Goal: Information Seeking & Learning: Find specific fact

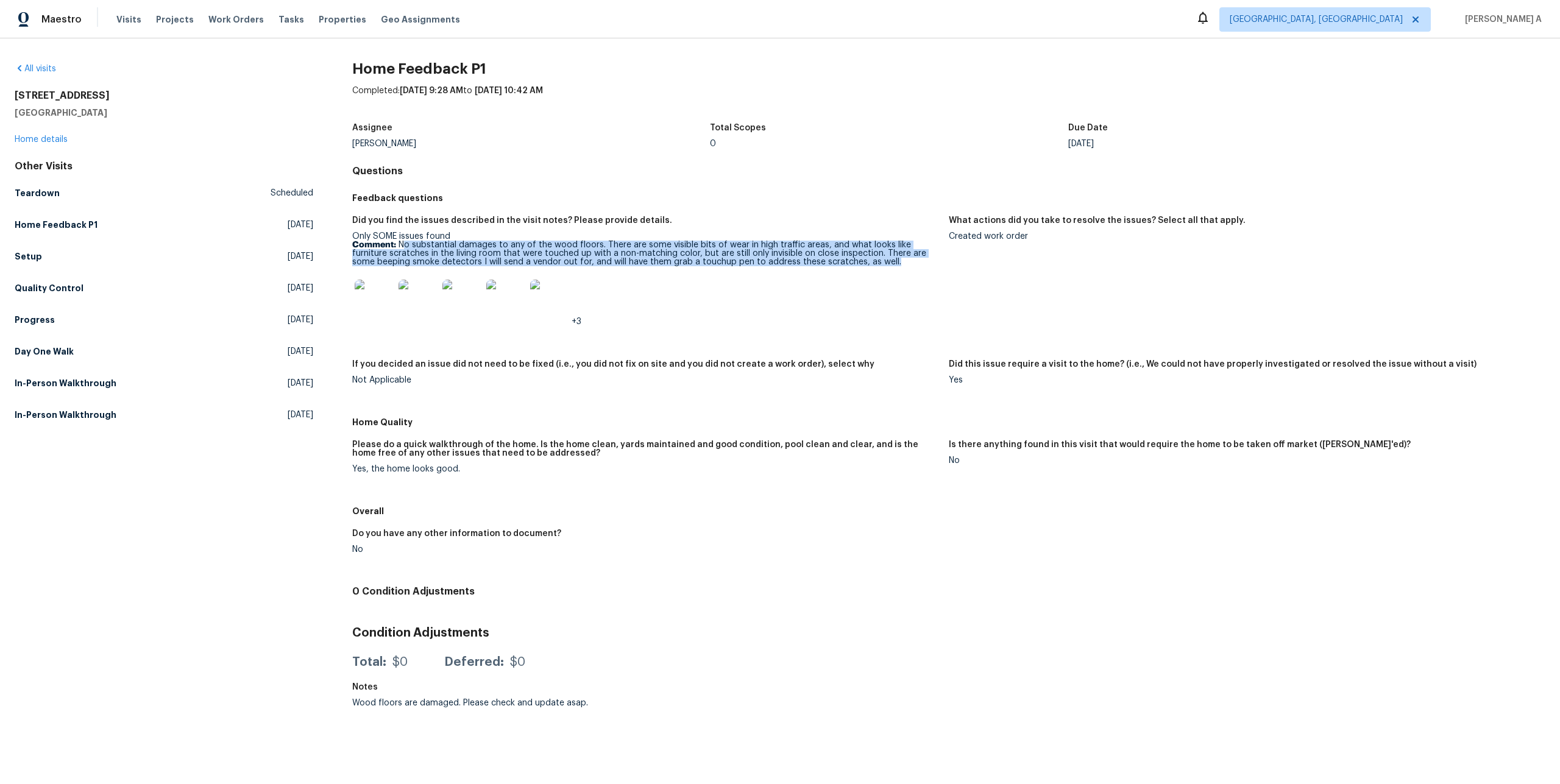
drag, startPoint x: 406, startPoint y: 247, endPoint x: 870, endPoint y: 262, distance: 464.2
click at [870, 262] on p "Comment: No substantial damages to any of the wood floors. There are some visib…" at bounding box center [645, 253] width 587 height 25
copy p "o substantial damages to any of the wood floors. There are some visible bits of…"
click at [53, 142] on link "Home details" at bounding box center [41, 139] width 53 height 8
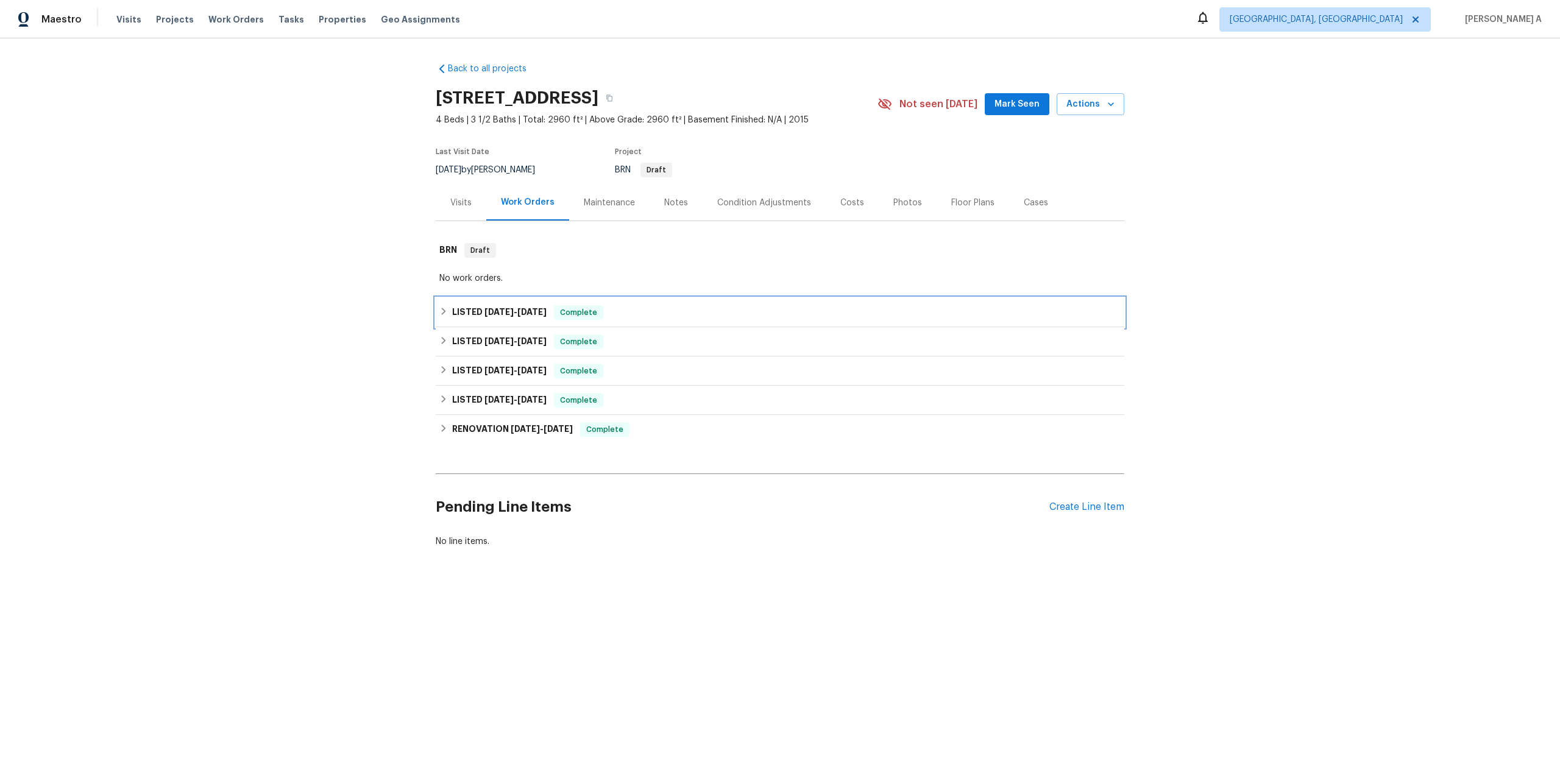
click at [487, 310] on span "8/4/25" at bounding box center [499, 312] width 29 height 8
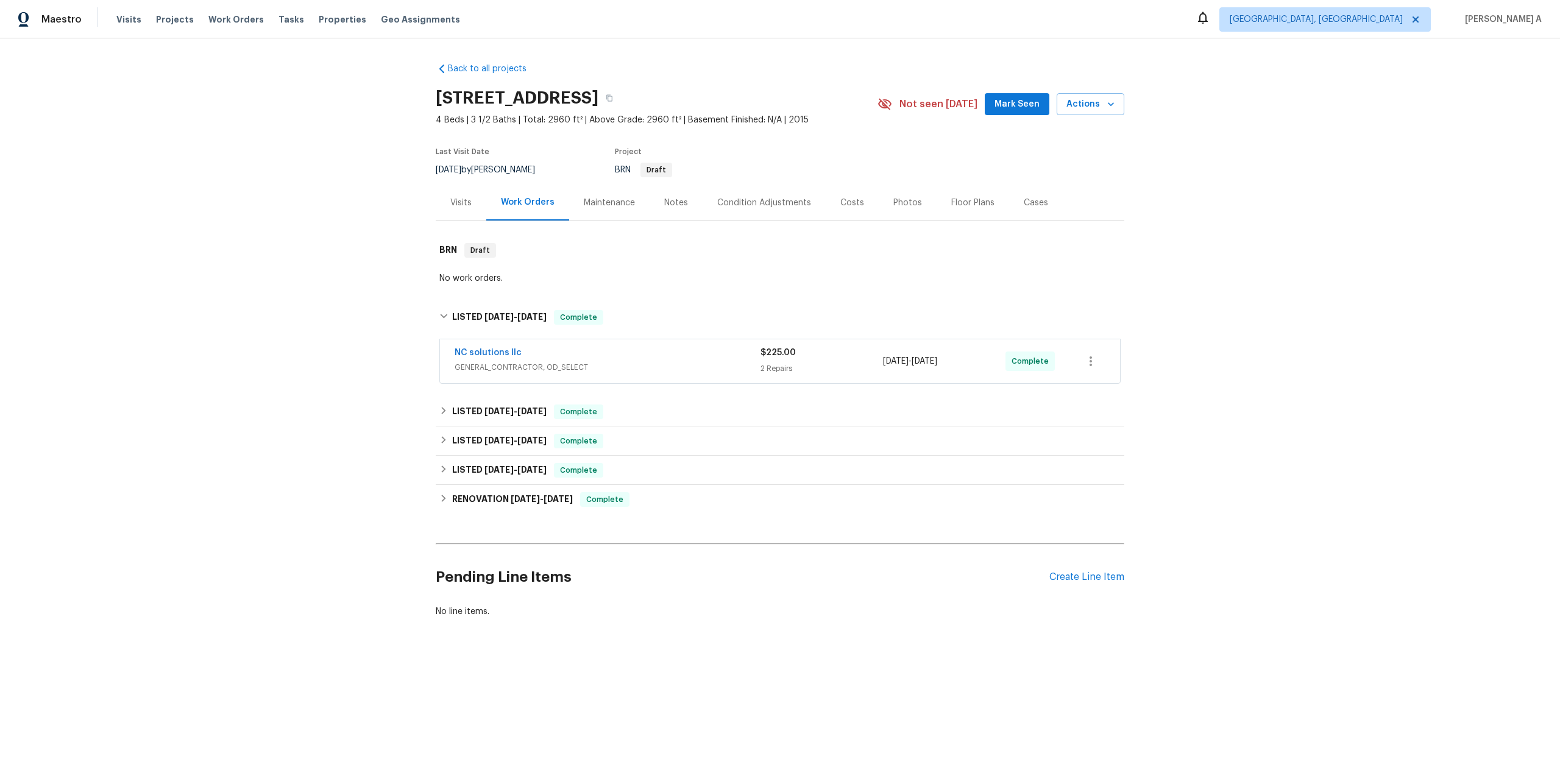
click at [458, 360] on div "NC solutions llc" at bounding box center [607, 355] width 306 height 15
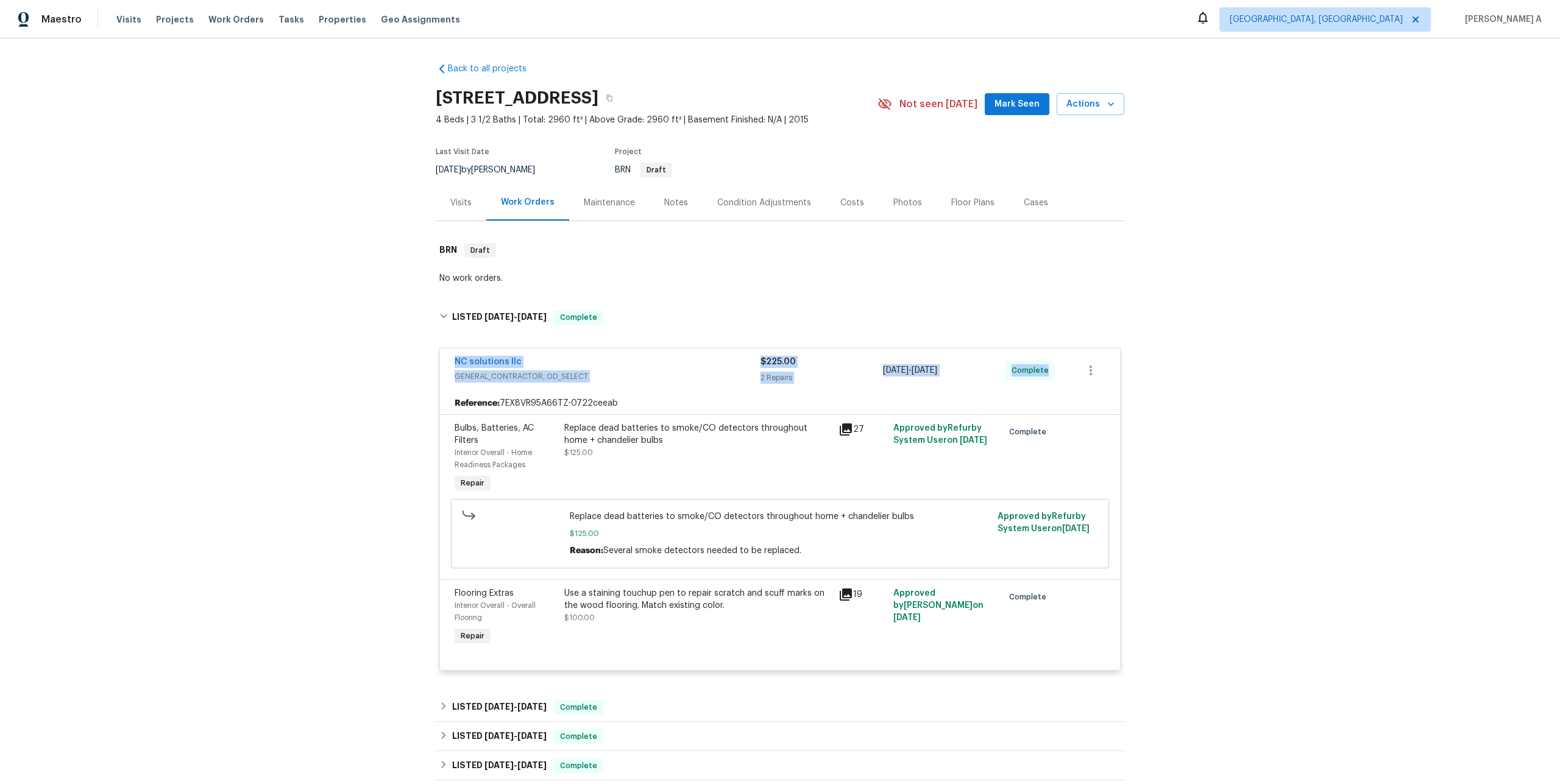
drag, startPoint x: 449, startPoint y: 360, endPoint x: 1047, endPoint y: 373, distance: 598.1
click at [1047, 373] on div "NC solutions llc GENERAL_CONTRACTOR, OD_SELECT $225.00 2 Repairs 8/4/2025 - 8/5…" at bounding box center [780, 370] width 680 height 44
copy div "NC solutions llc GENERAL_CONTRACTOR, OD_SELECT $225.00 2 Repairs 8/4/2025 - 8/5…"
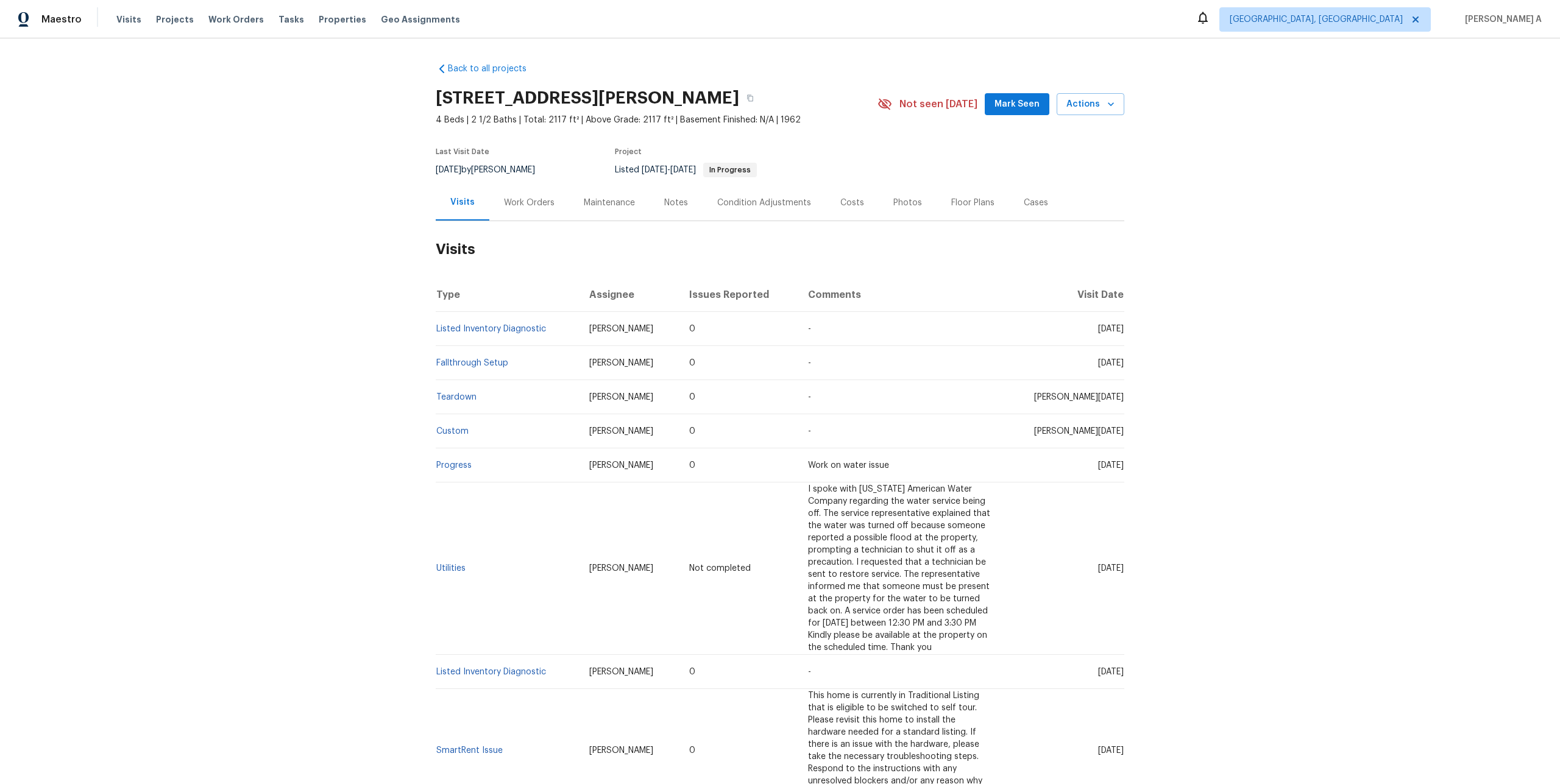
click at [517, 204] on div "Work Orders" at bounding box center [528, 203] width 50 height 12
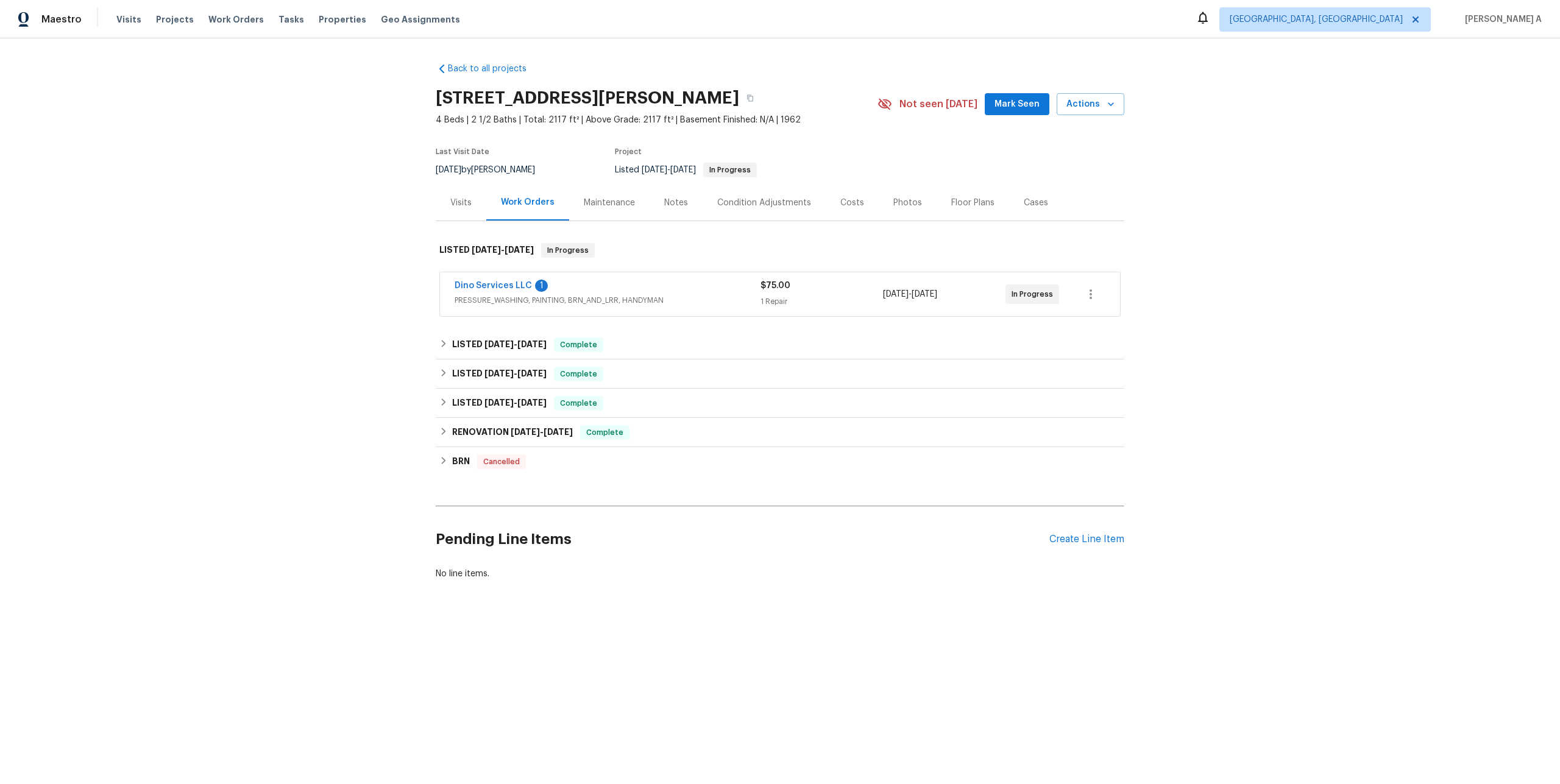
click at [553, 283] on div "Dino Services LLC 1" at bounding box center [607, 287] width 306 height 15
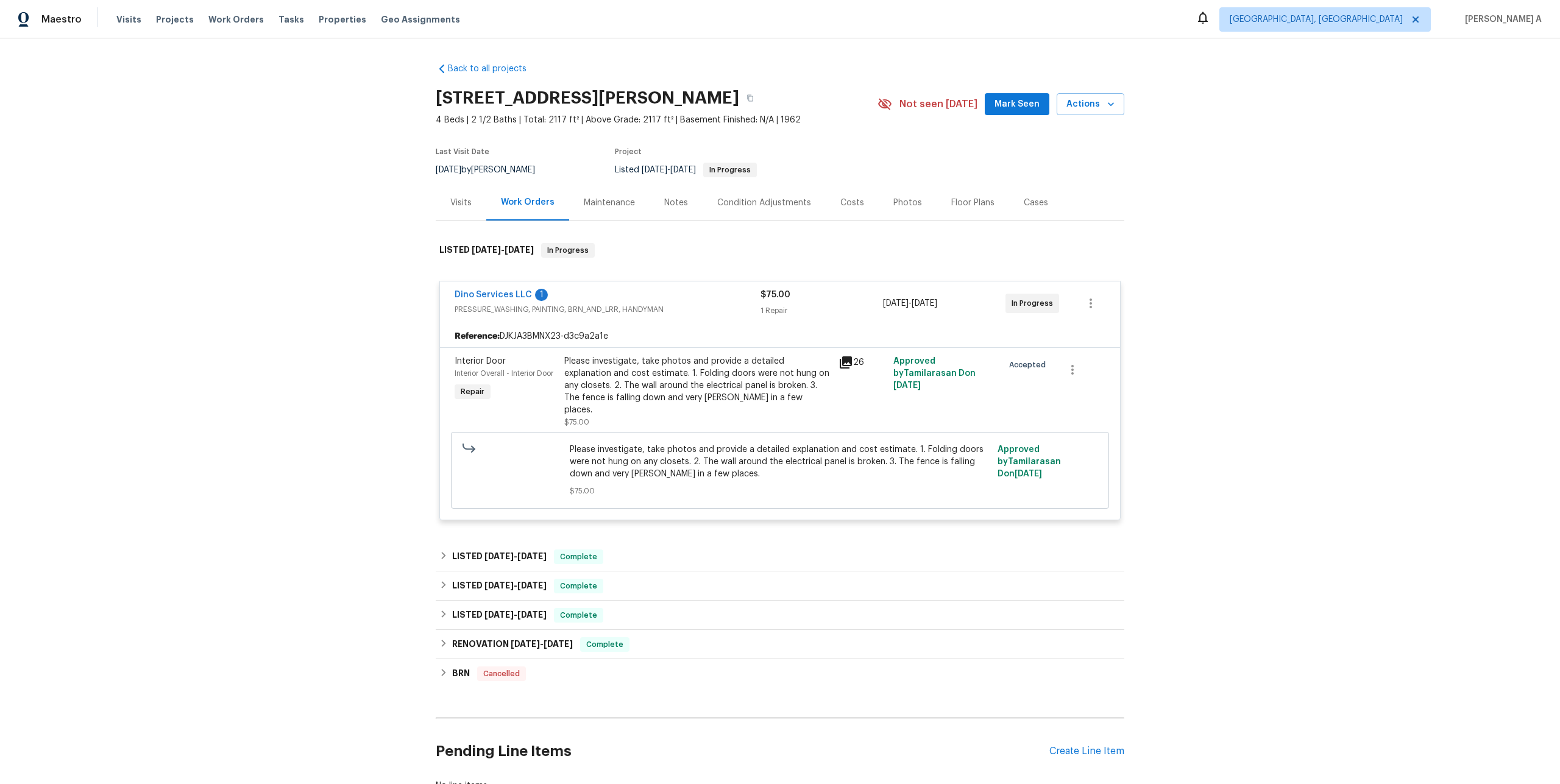
click at [558, 289] on div "Dino Services LLC 1" at bounding box center [607, 296] width 306 height 15
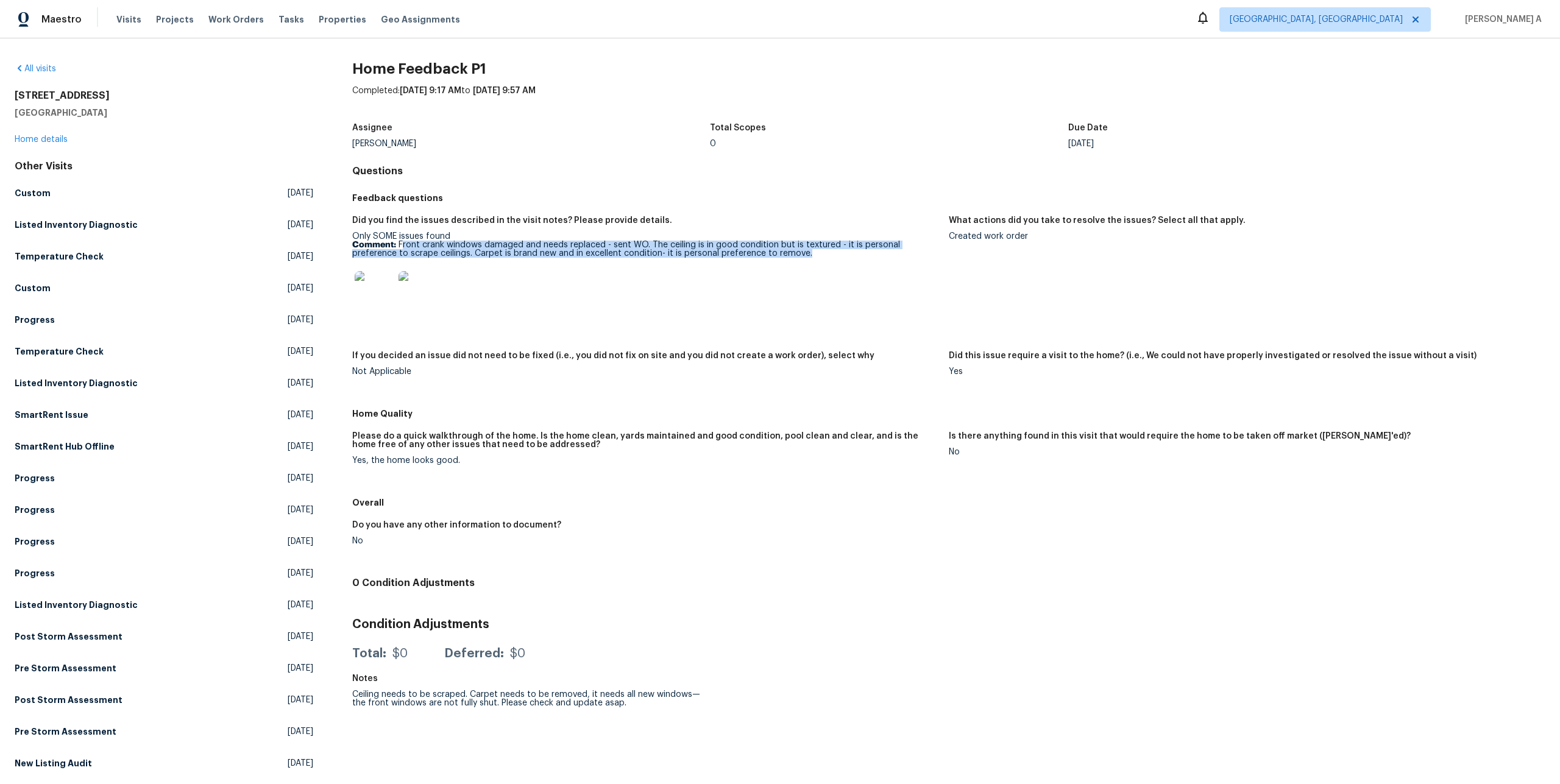
drag, startPoint x: 401, startPoint y: 245, endPoint x: 777, endPoint y: 250, distance: 376.0
click at [778, 250] on p "Comment: Front crank windows damaged and needs replaced - sent WO. The ceiling …" at bounding box center [645, 249] width 587 height 17
copy p "ront crank windows damaged and needs replaced - sent WO. The ceiling is in good…"
click at [63, 135] on link "Home details" at bounding box center [41, 139] width 53 height 8
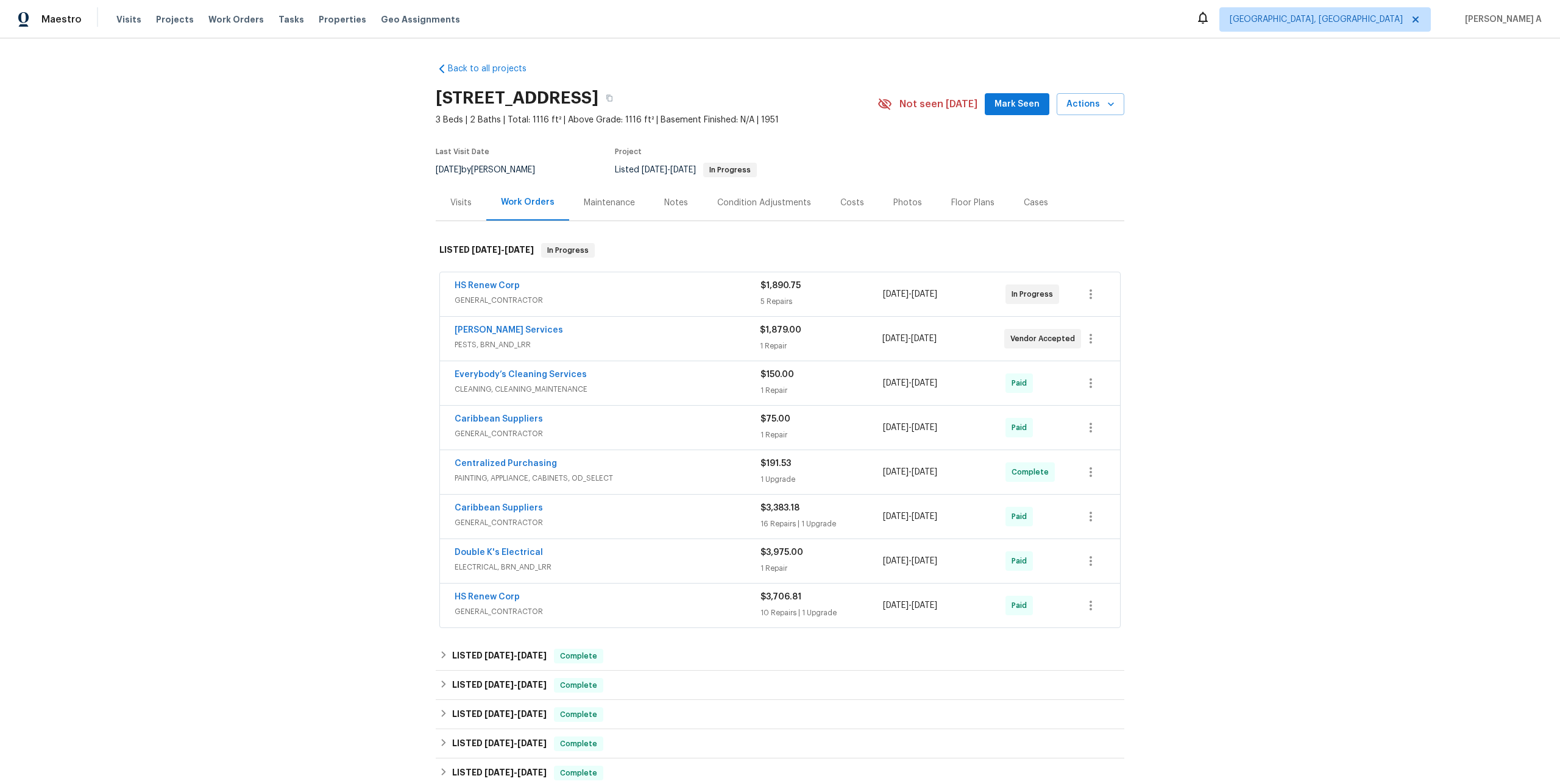
click at [544, 301] on span "GENERAL_CONTRACTOR" at bounding box center [607, 301] width 306 height 12
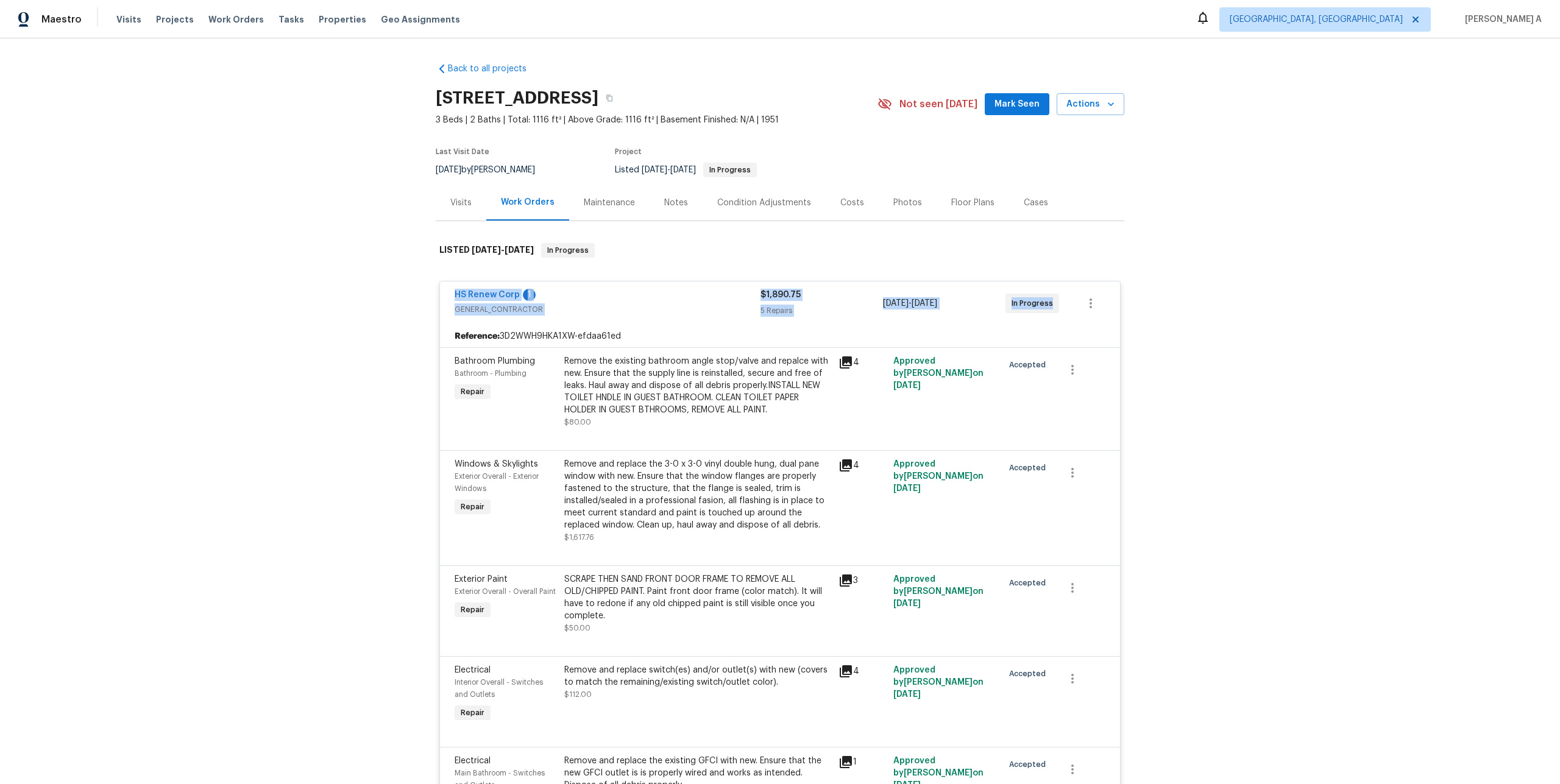
drag, startPoint x: 453, startPoint y: 296, endPoint x: 1065, endPoint y: 302, distance: 612.0
click at [1065, 302] on div "HS Renew Corp 1 GENERAL_CONTRACTOR $1,890.75 5 Repairs 8/5/2025 - 8/15/2025 In …" at bounding box center [780, 304] width 680 height 44
copy div "HS Renew Corp 1 GENERAL_CONTRACTOR $1,890.75 5 Repairs 8/5/2025 - 8/15/2025 In …"
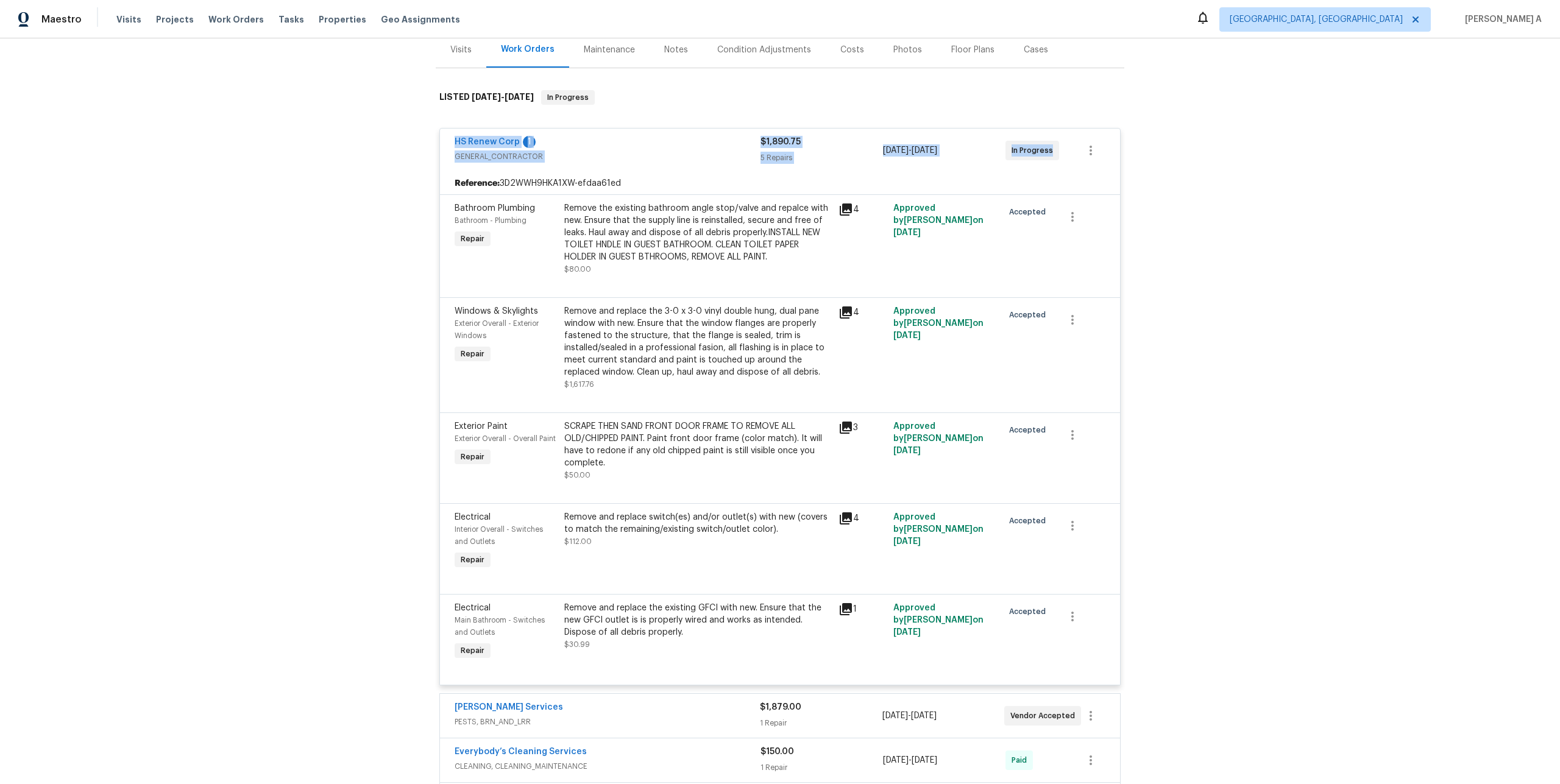
scroll to position [177, 0]
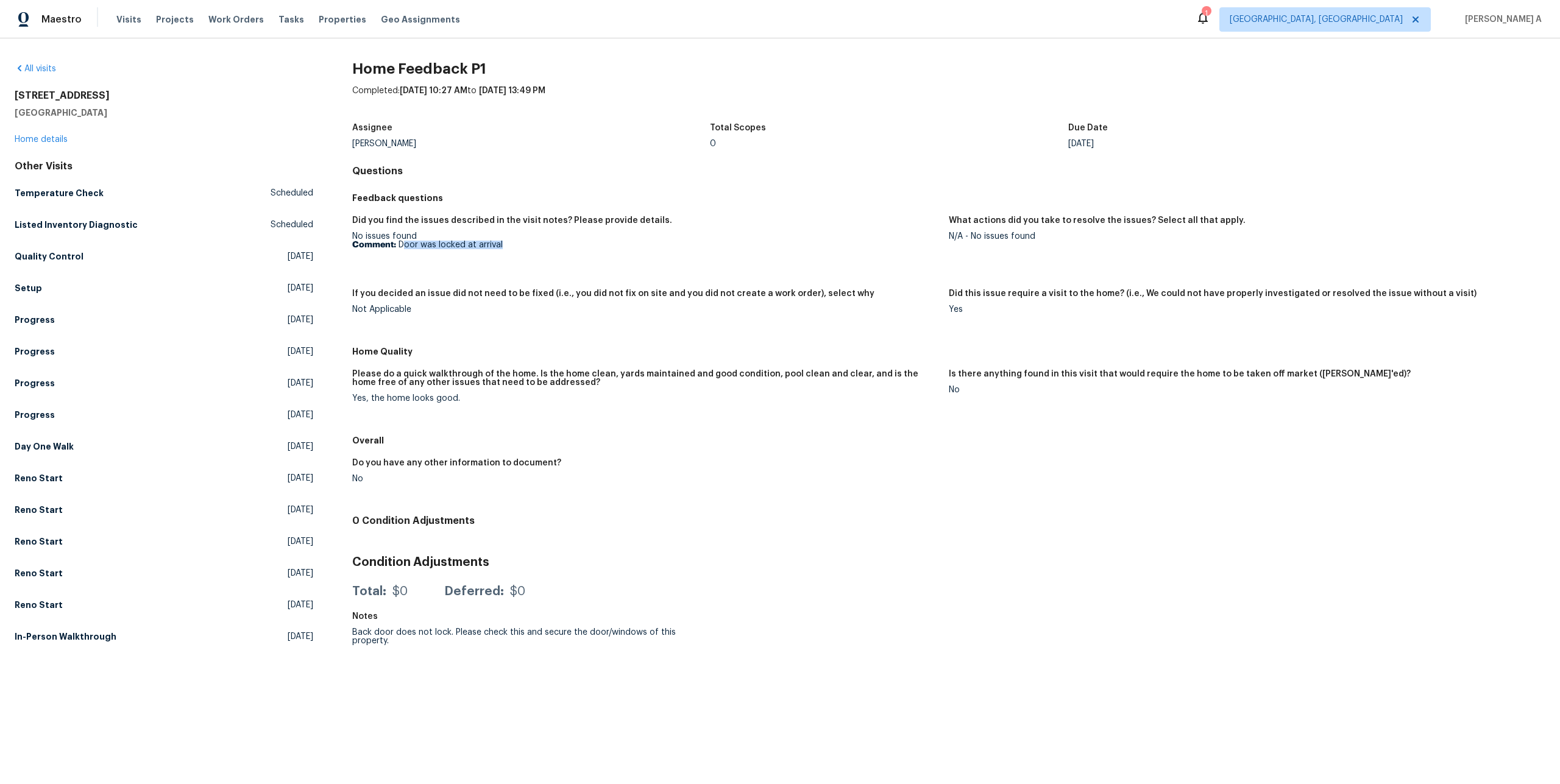
drag, startPoint x: 404, startPoint y: 246, endPoint x: 521, endPoint y: 246, distance: 117.0
click at [521, 246] on p "Comment: Door was locked at arrival" at bounding box center [645, 244] width 587 height 8
copy p "oor was locked at arrival"
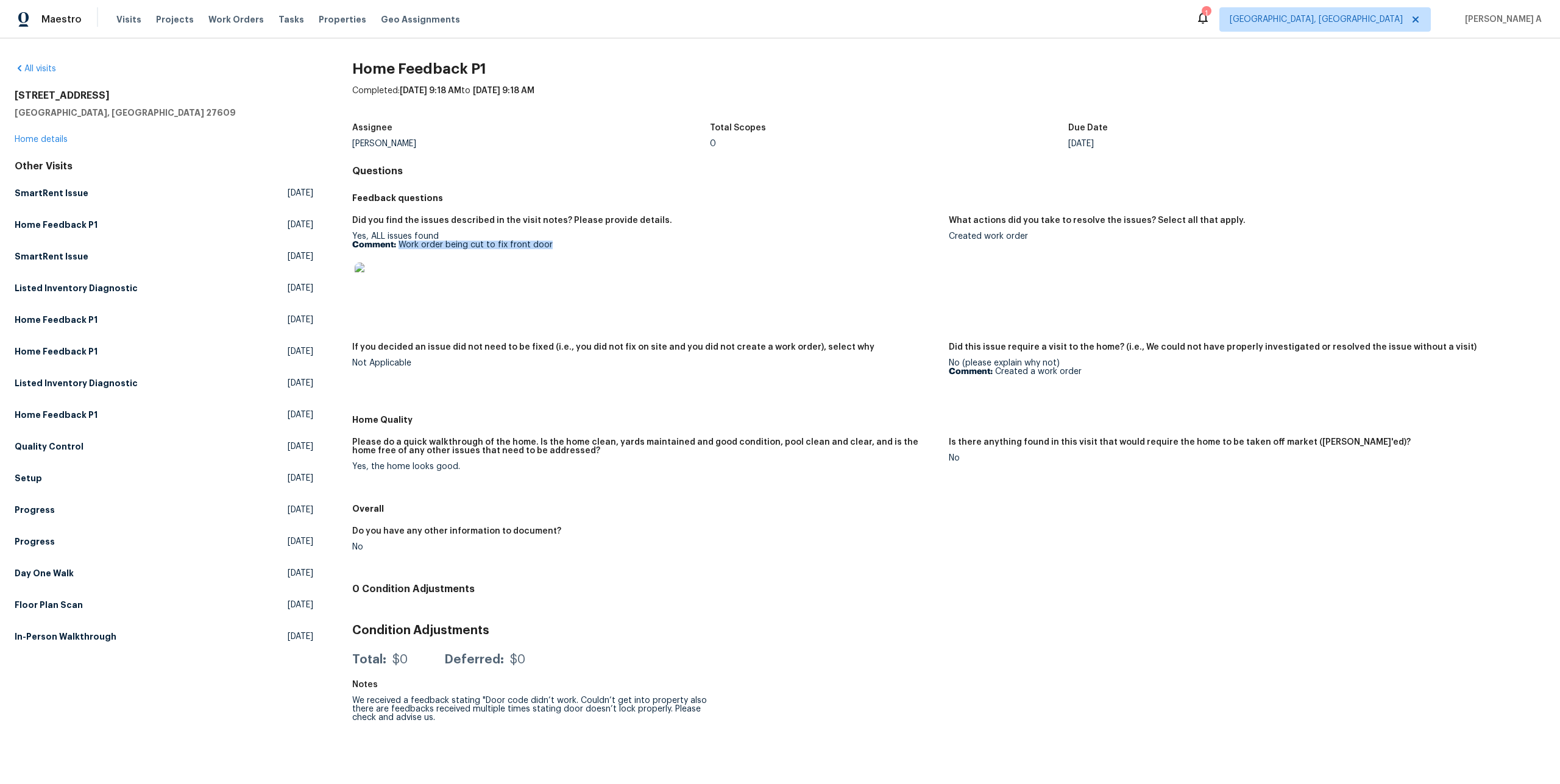
drag, startPoint x: 400, startPoint y: 243, endPoint x: 555, endPoint y: 246, distance: 155.0
click at [555, 246] on p "Comment: Work order being cut to fix front door" at bounding box center [645, 244] width 587 height 8
copy p "Work order being cut to fix front door"
click at [57, 137] on link "Home details" at bounding box center [41, 139] width 53 height 8
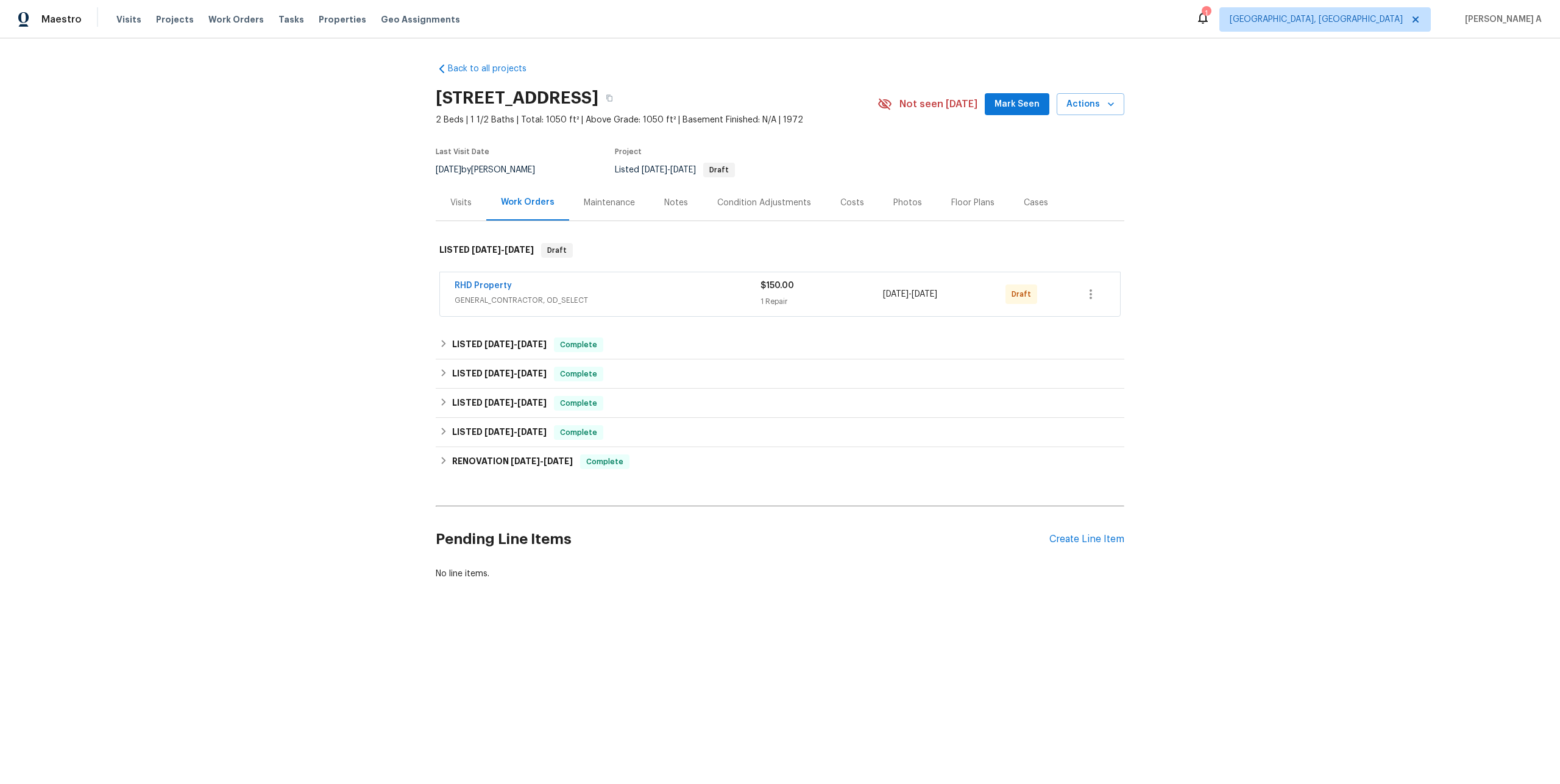
click at [514, 298] on span "GENERAL_CONTRACTOR, OD_SELECT" at bounding box center [607, 301] width 306 height 12
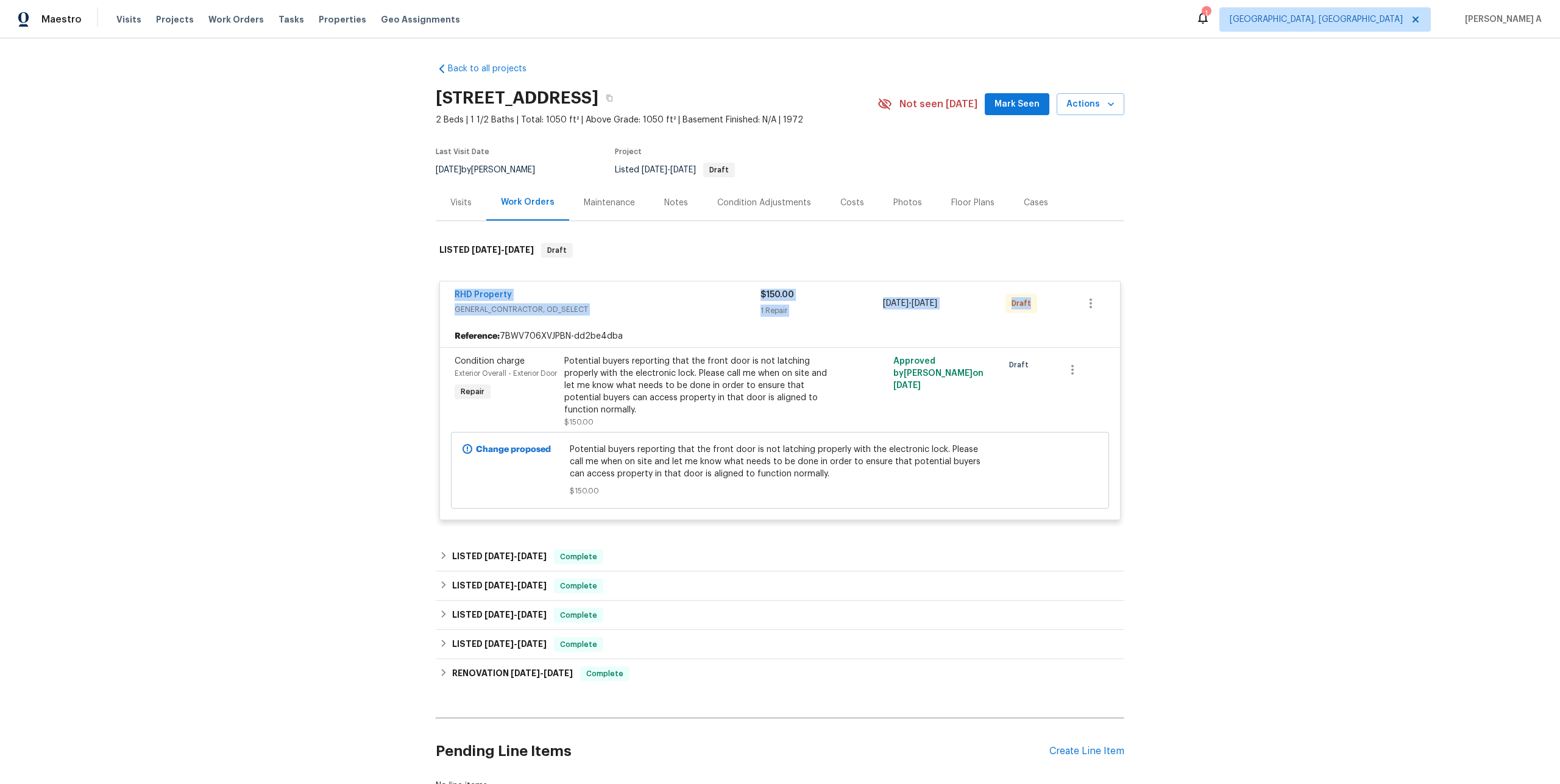
drag, startPoint x: 450, startPoint y: 295, endPoint x: 1029, endPoint y: 302, distance: 579.0
click at [1029, 302] on div "RHD Property GENERAL_CONTRACTOR, OD_SELECT $150.00 1 Repair 8/12/2025 - 8/12/20…" at bounding box center [780, 304] width 680 height 44
copy div "RHD Property GENERAL_CONTRACTOR, OD_SELECT $150.00 1 Repair 8/12/2025 - 8/12/20…"
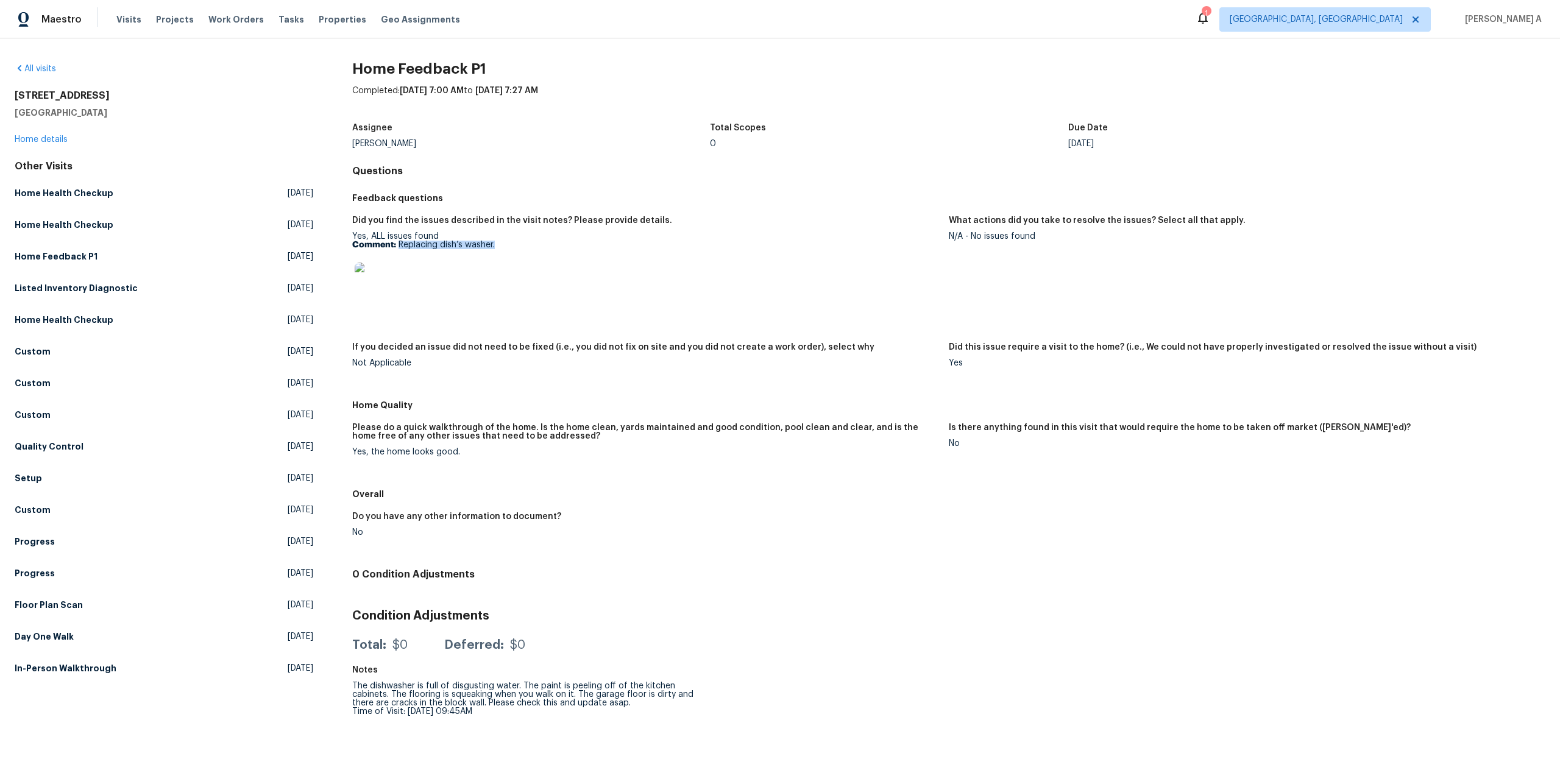
drag, startPoint x: 399, startPoint y: 246, endPoint x: 496, endPoint y: 246, distance: 97.0
click at [496, 246] on p "Comment: Replacing dish’s washer." at bounding box center [645, 244] width 587 height 8
copy p "Replacing dish’s washer."
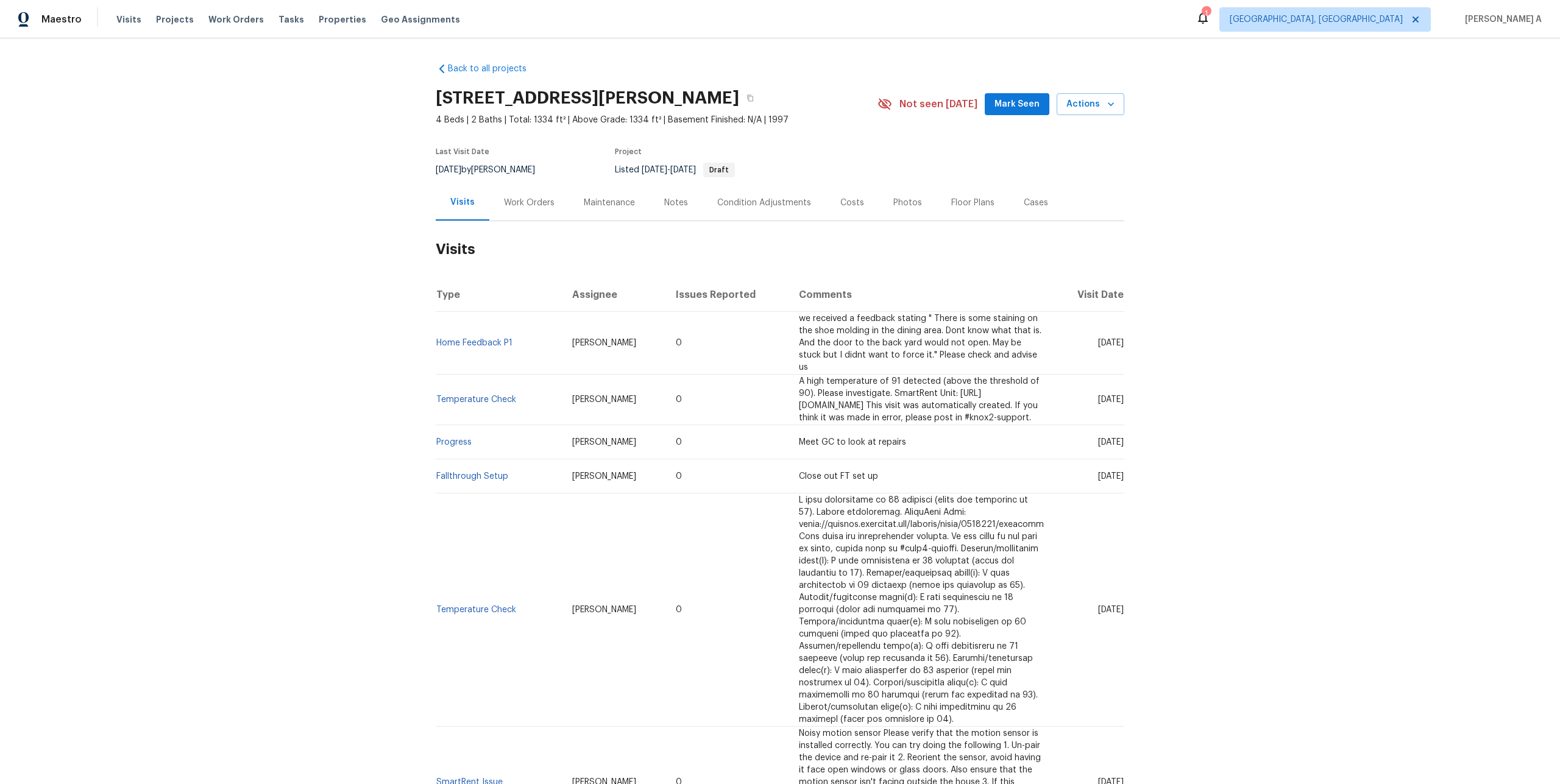
click at [529, 214] on div "Work Orders" at bounding box center [529, 202] width 79 height 36
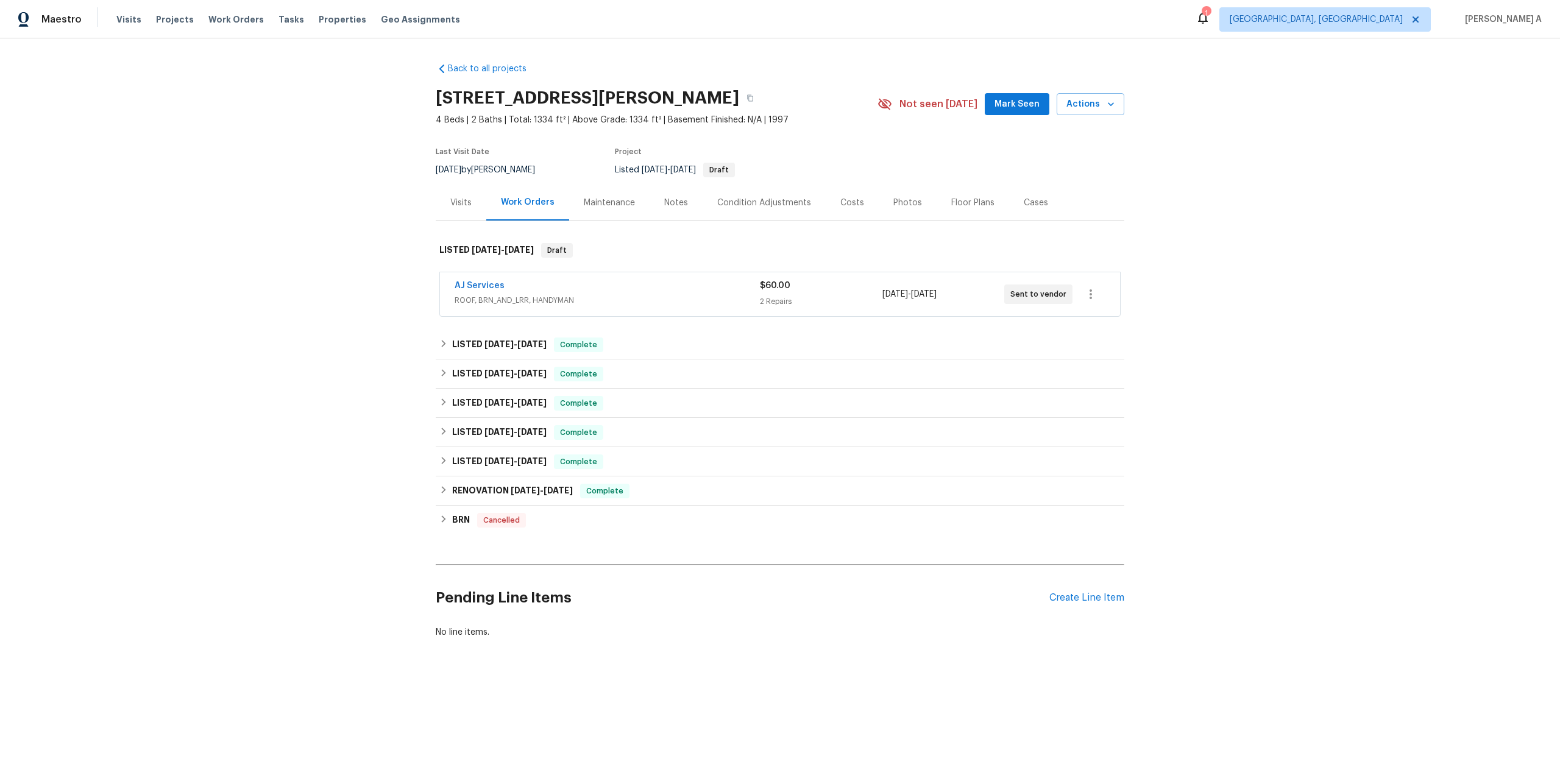
click at [542, 283] on div "AJ Services" at bounding box center [606, 287] width 305 height 15
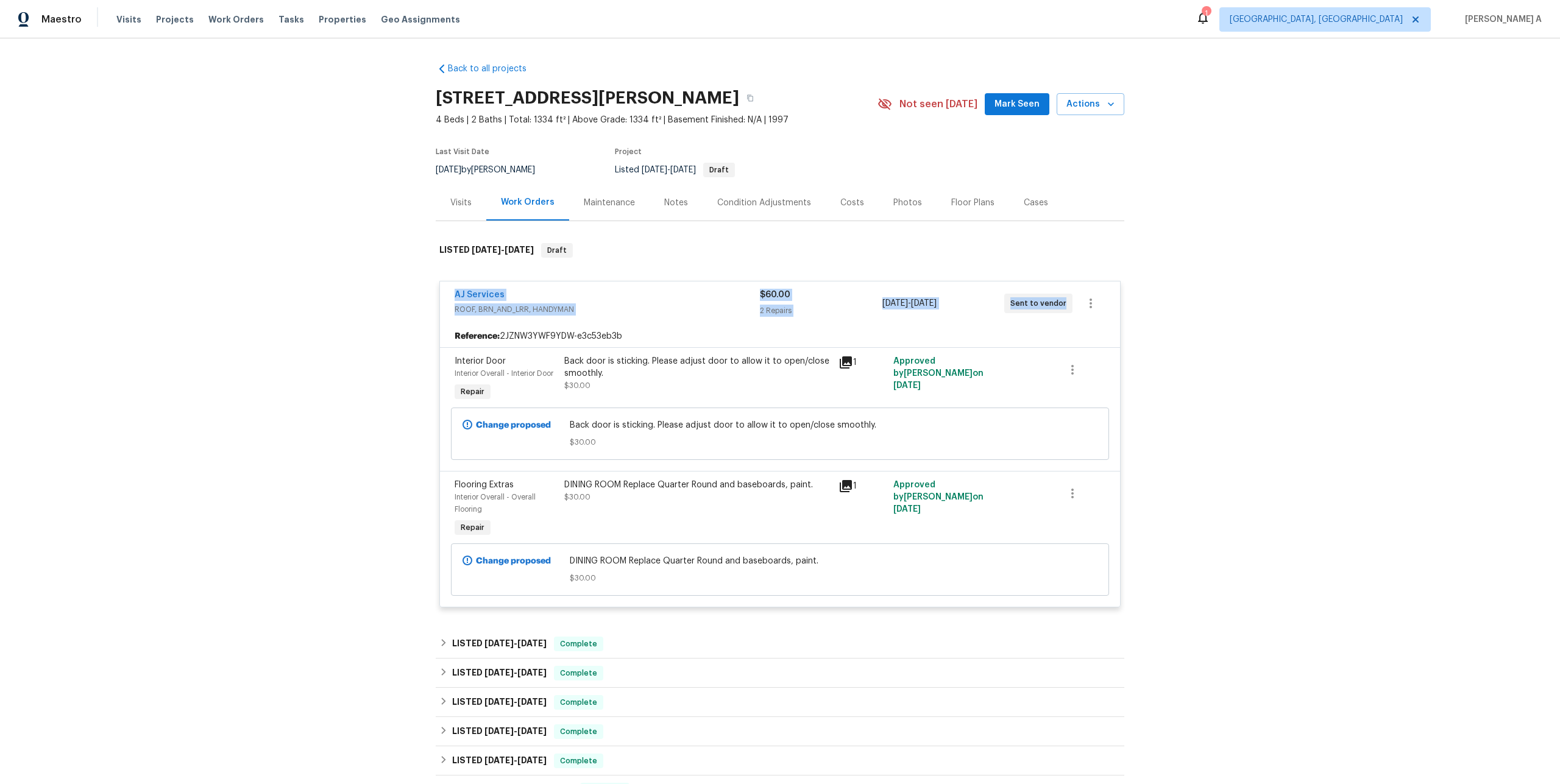
drag, startPoint x: 451, startPoint y: 295, endPoint x: 1027, endPoint y: 310, distance: 576.2
click at [1027, 310] on div "AJ Services ROOF, BRN_AND_LRR, HANDYMAN $60.00 2 Repairs 8/12/2025 - 8/14/2025 …" at bounding box center [780, 304] width 680 height 44
copy div "AJ Services ROOF, BRN_AND_LRR, HANDYMAN $60.00 2 Repairs 8/12/2025 - 8/14/2025 …"
drag, startPoint x: 563, startPoint y: 362, endPoint x: 647, endPoint y: 364, distance: 84.0
click at [647, 364] on div "Back door is sticking. Please adjust door to allow it to open/close smoothly. $…" at bounding box center [698, 379] width 274 height 56
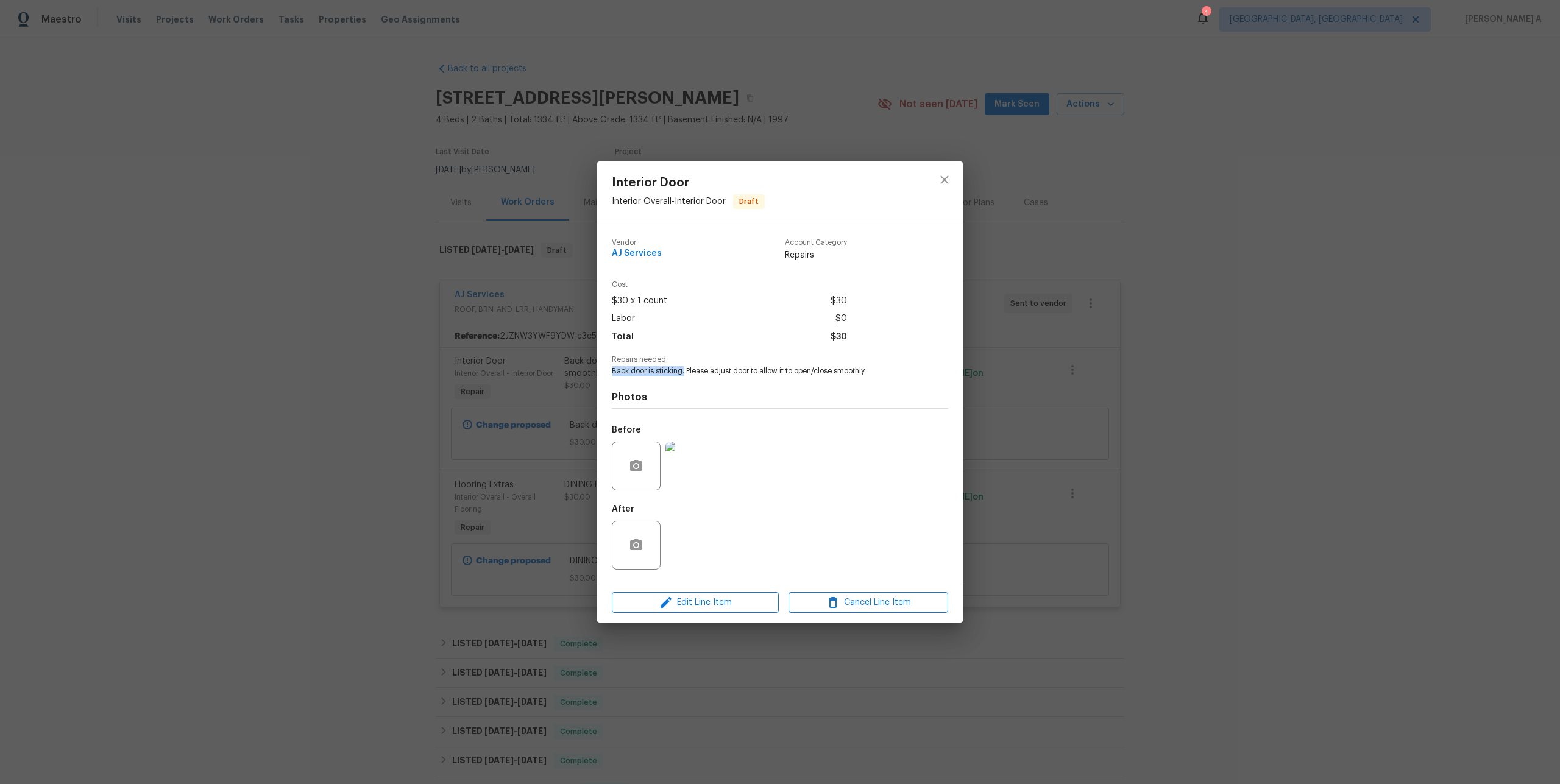
drag, startPoint x: 612, startPoint y: 370, endPoint x: 683, endPoint y: 370, distance: 71.0
click at [684, 370] on span "Back door is sticking. Please adjust door to allow it to open/close smoothly." at bounding box center [763, 372] width 303 height 10
copy span "Back door is sticking."
click at [588, 405] on div "Interior Door Interior Overall - Interior Door Draft Vendor AJ Services Account…" at bounding box center [780, 392] width 1560 height 784
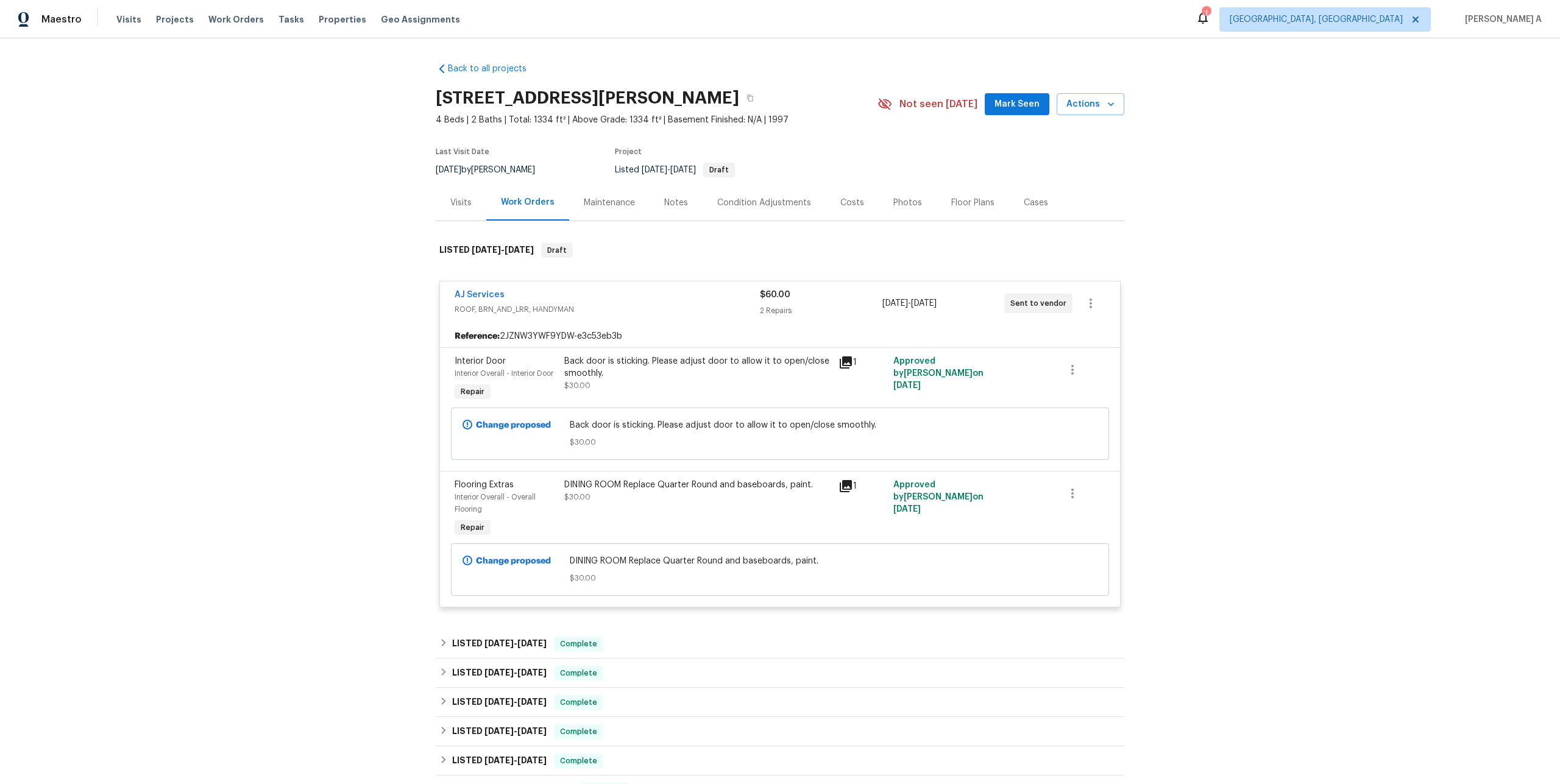
click at [562, 489] on div "DINING ROOM Replace Quarter Round and baseboards, paint. $30.00" at bounding box center [698, 509] width 274 height 68
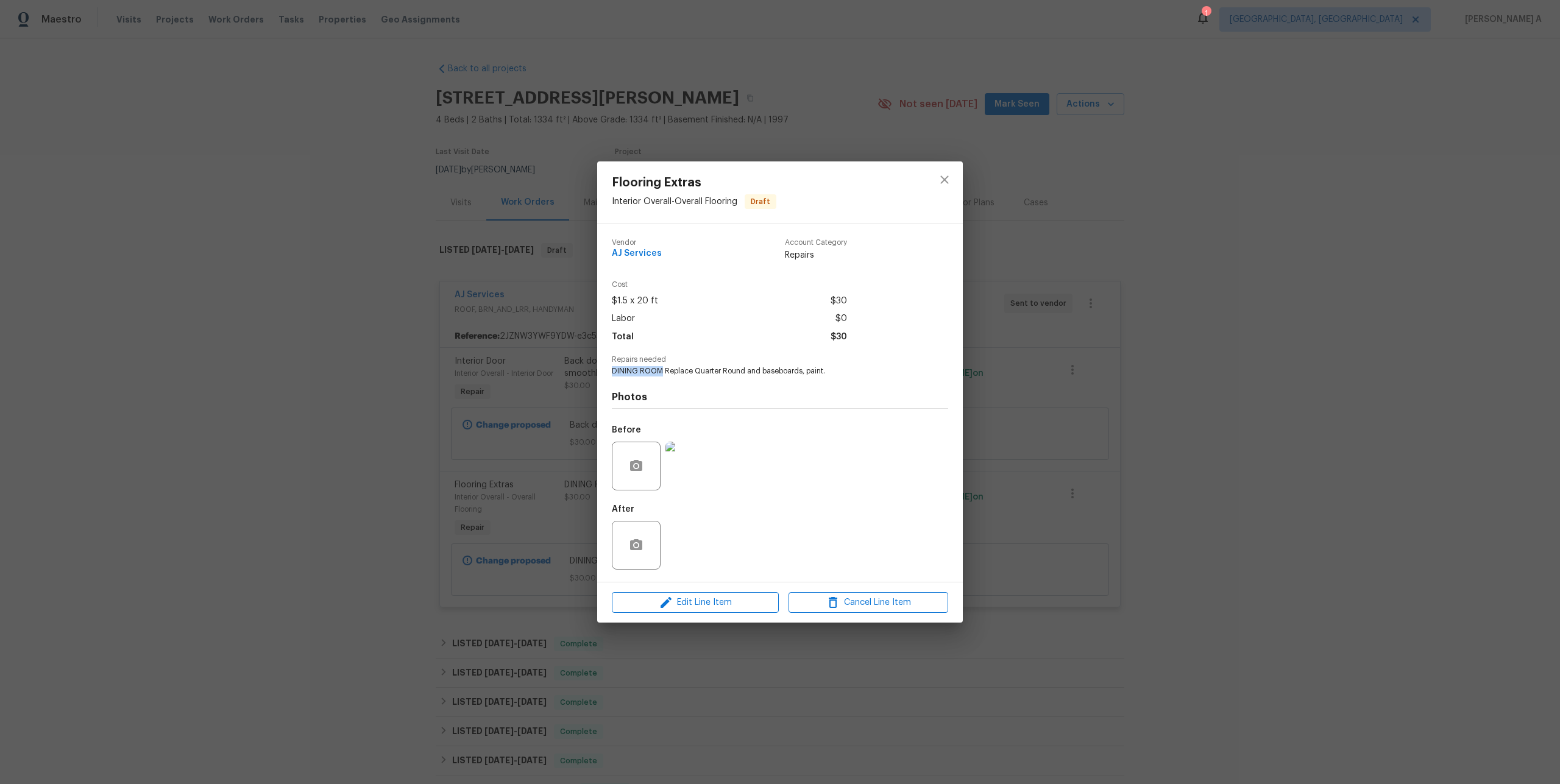
drag, startPoint x: 611, startPoint y: 367, endPoint x: 661, endPoint y: 367, distance: 50.0
click at [661, 367] on span "DINING ROOM Replace Quarter Round and baseboards, paint." at bounding box center [763, 372] width 303 height 10
copy span "DINING ROOM"
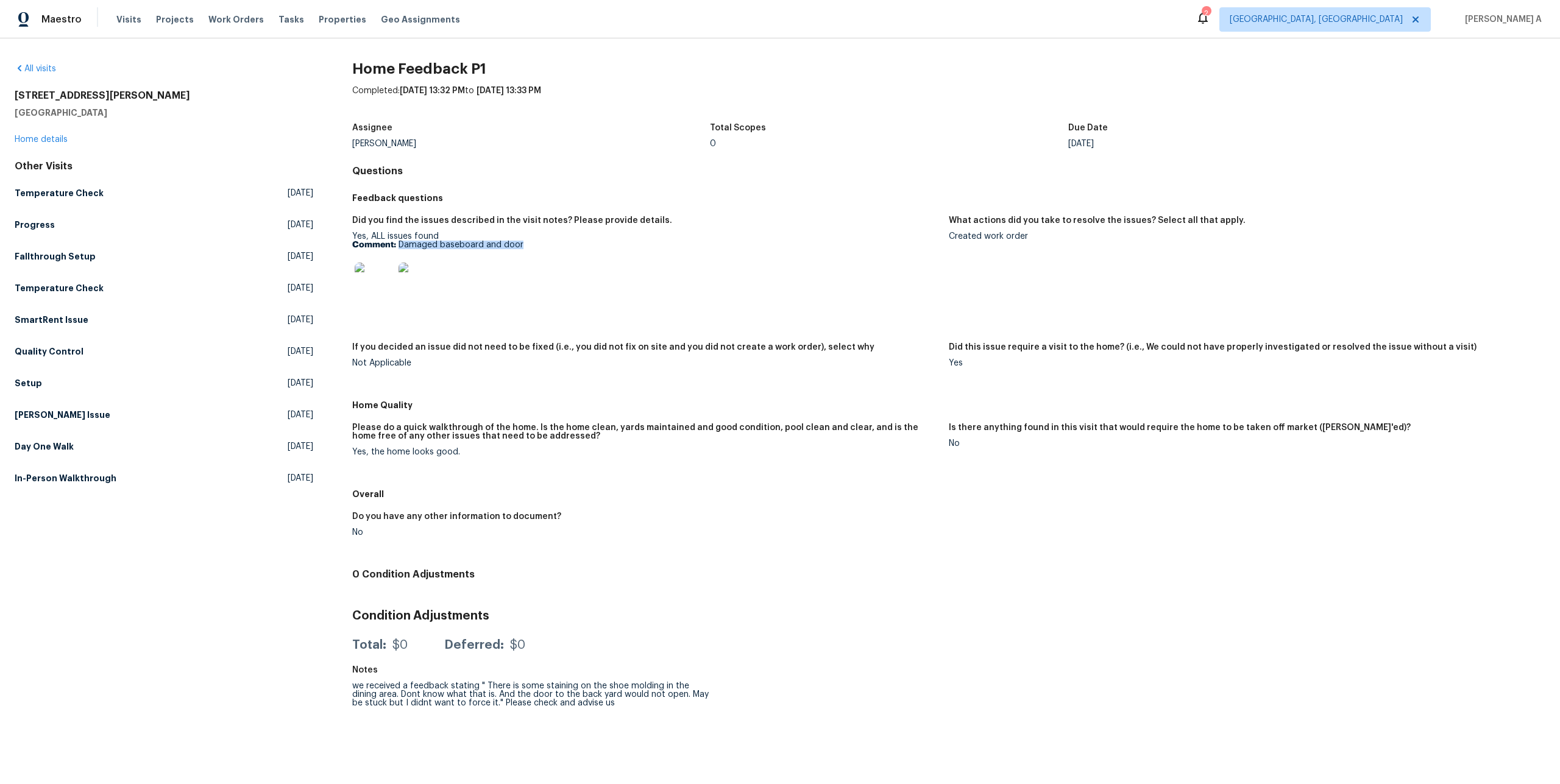
drag, startPoint x: 400, startPoint y: 243, endPoint x: 524, endPoint y: 247, distance: 124.1
click at [524, 247] on p "Comment: Damaged baseboard and door" at bounding box center [645, 244] width 587 height 8
copy p "Damaged baseboard and door"
